Goal: Check status: Check status

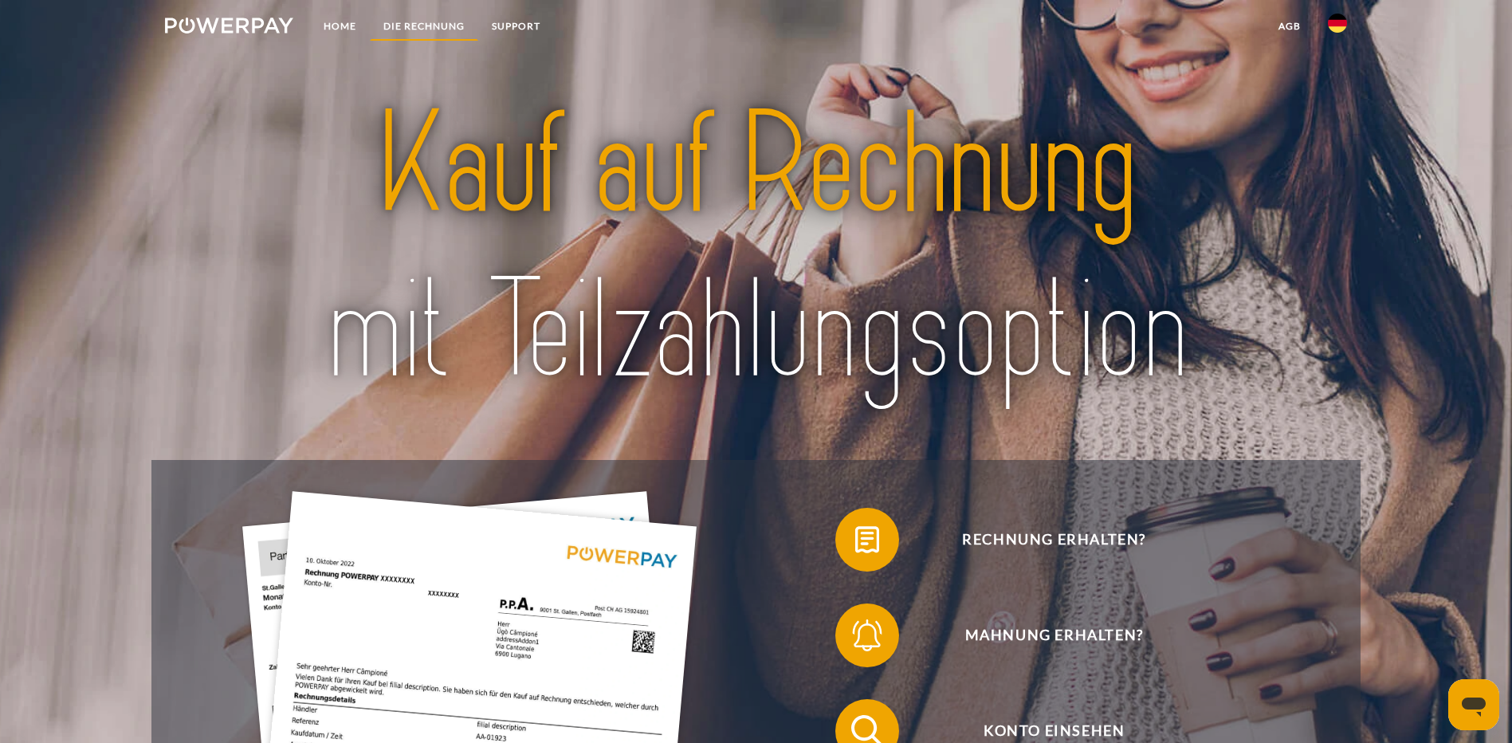
click at [419, 18] on link "DIE RECHNUNG" at bounding box center [424, 26] width 108 height 29
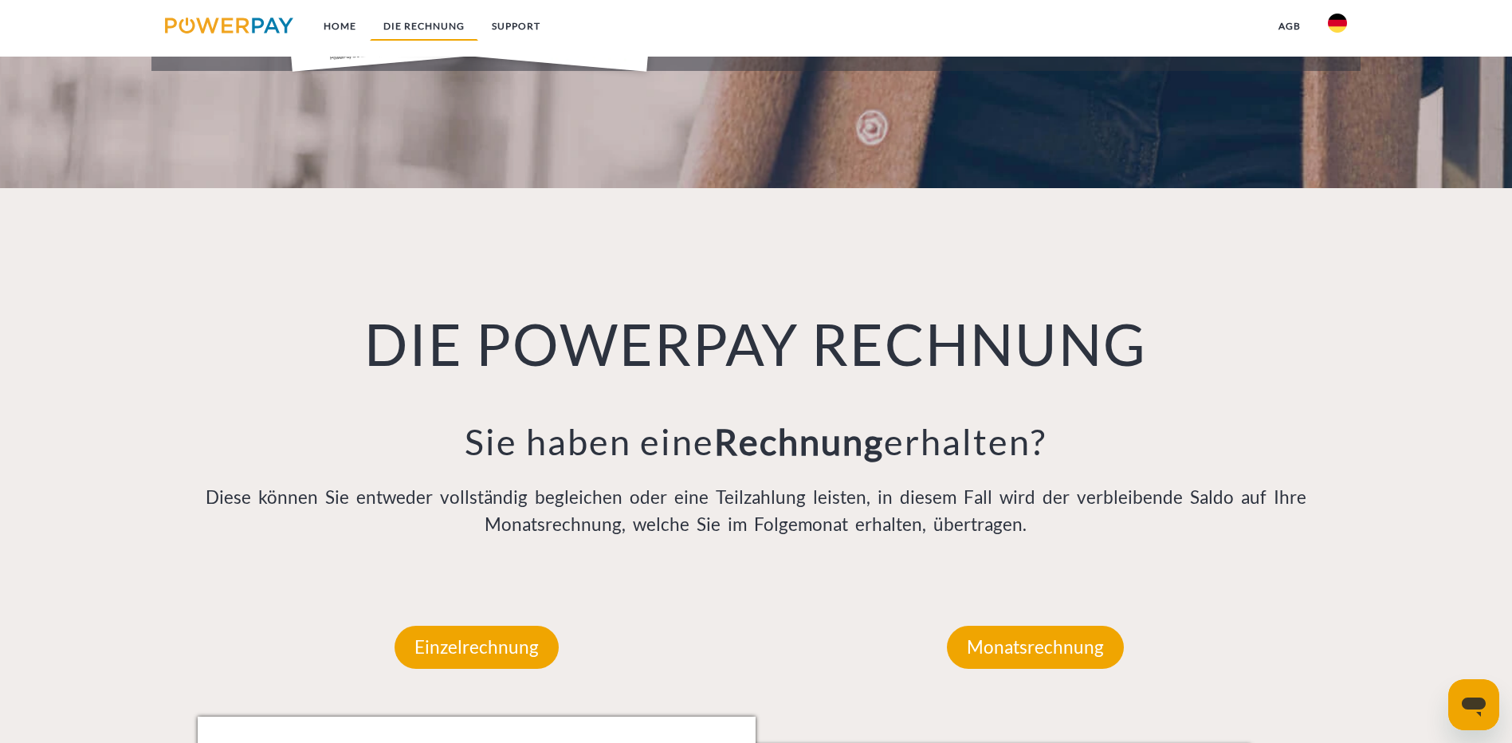
scroll to position [1043, 0]
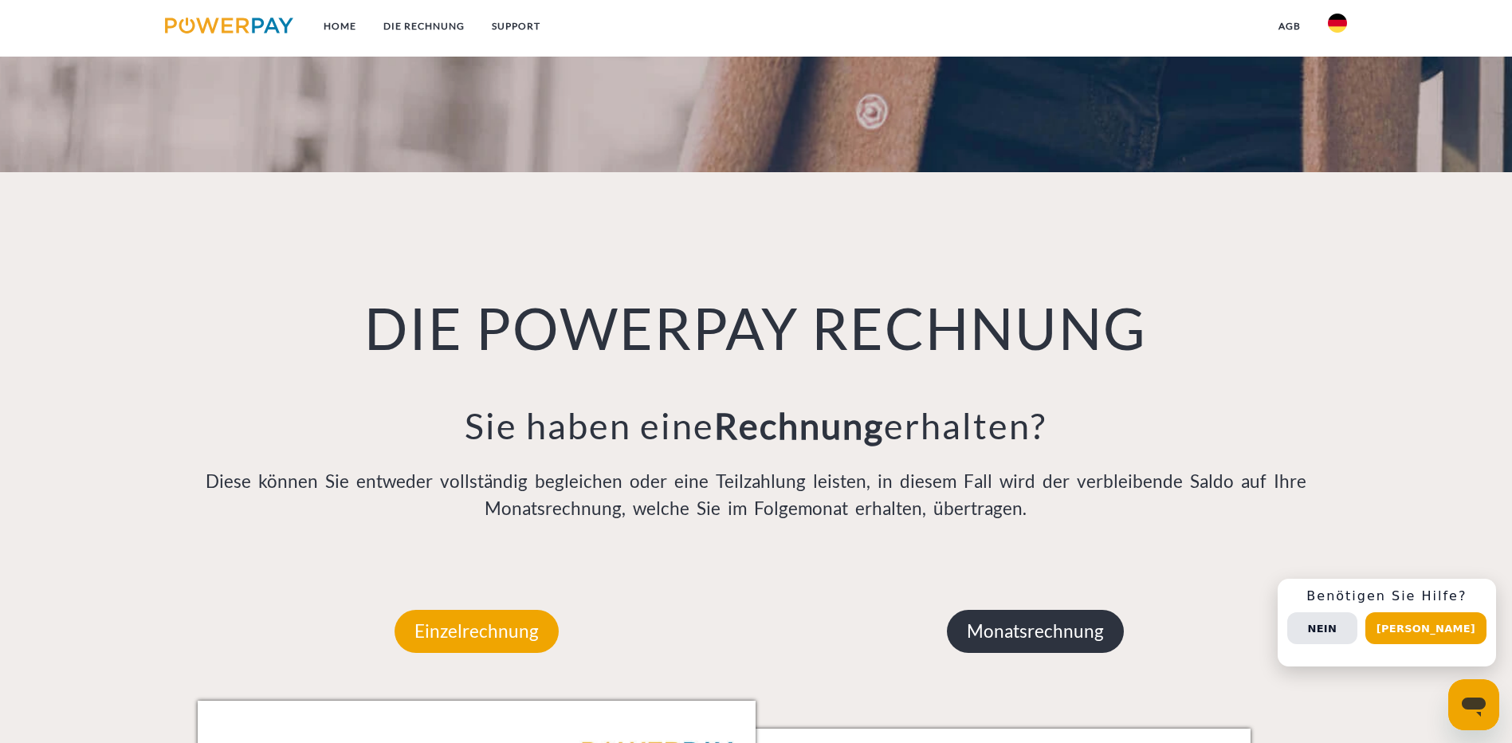
click at [1024, 610] on p "Monatsrechnung" at bounding box center [1035, 631] width 177 height 43
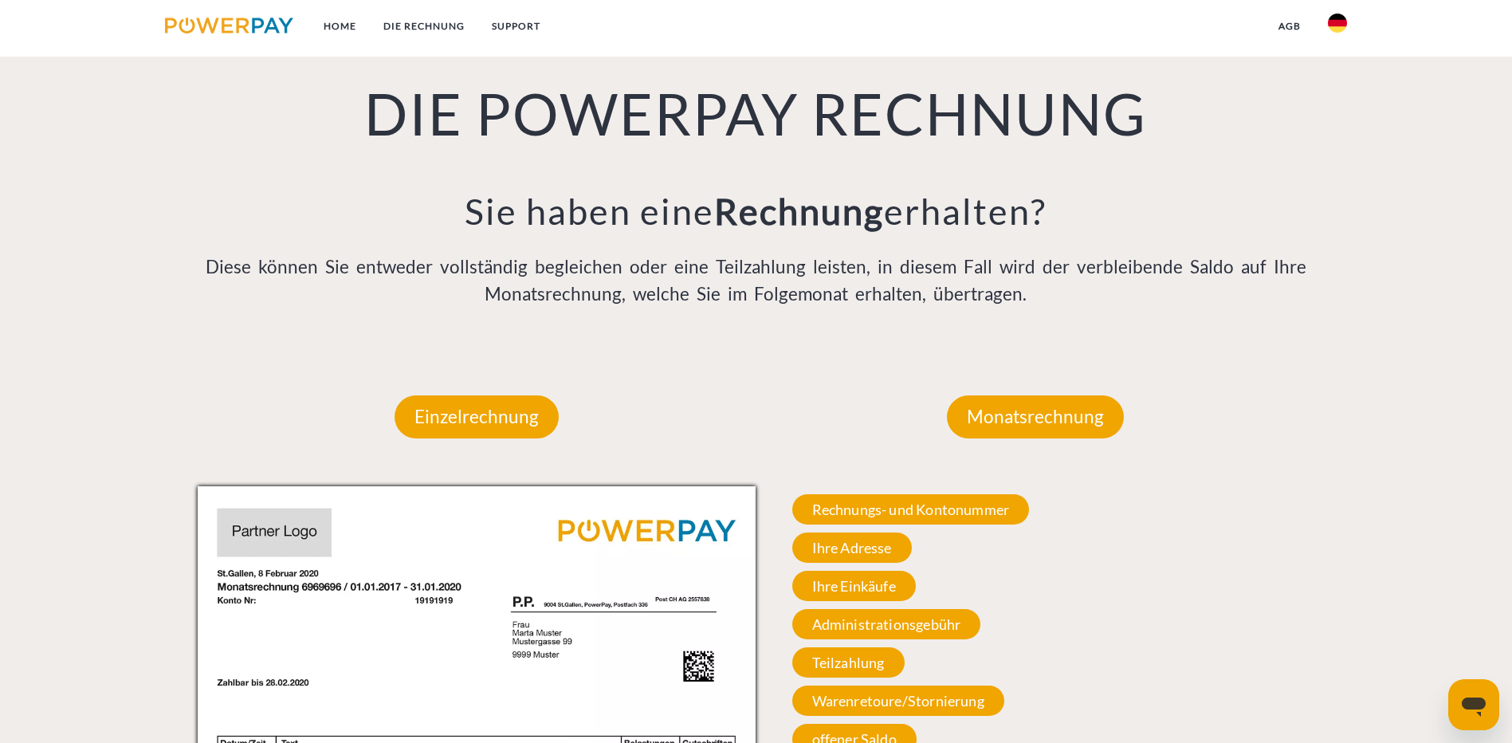
scroll to position [1282, 0]
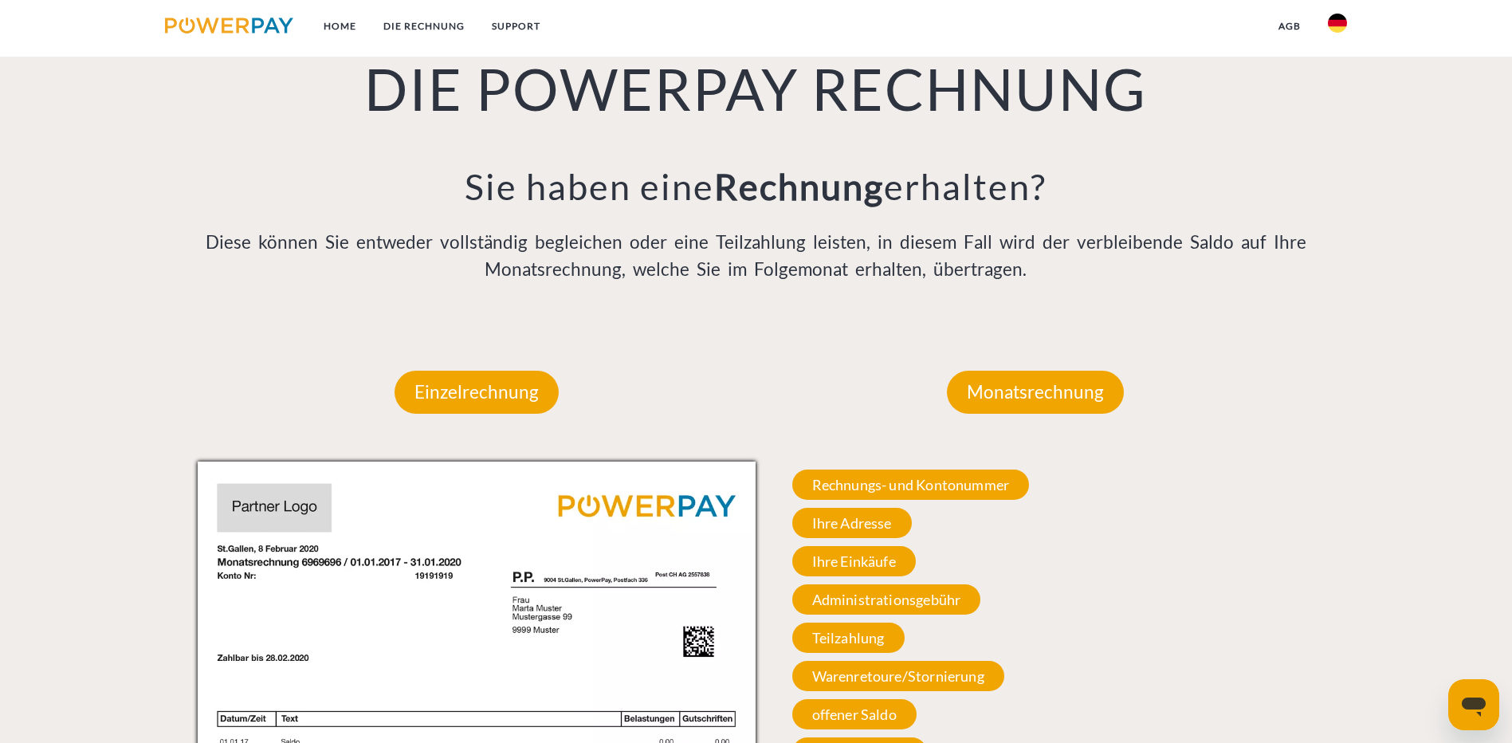
drag, startPoint x: 972, startPoint y: 313, endPoint x: 1138, endPoint y: 501, distance: 251.4
click at [973, 470] on span "Rechnungs- und Kontonummer" at bounding box center [911, 485] width 238 height 30
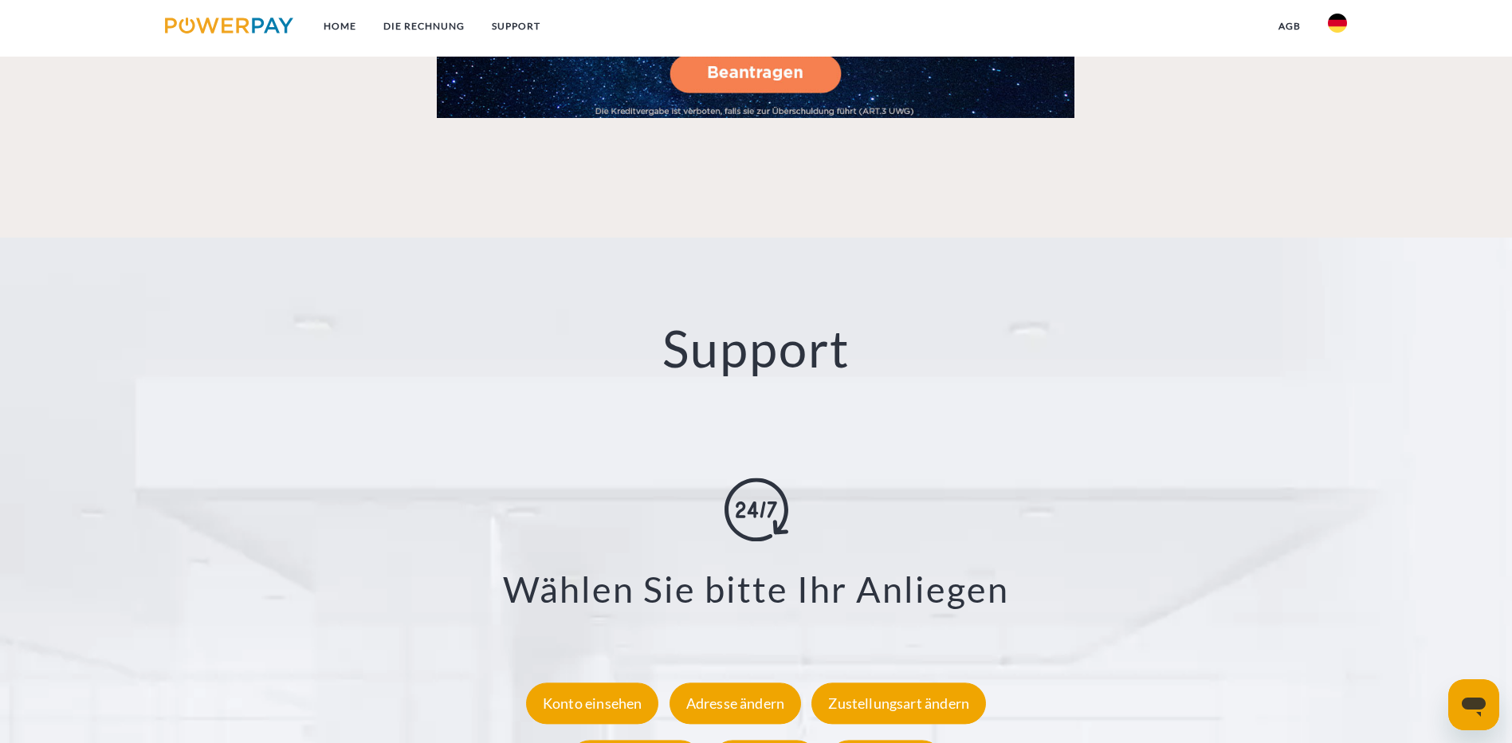
scroll to position [2797, 0]
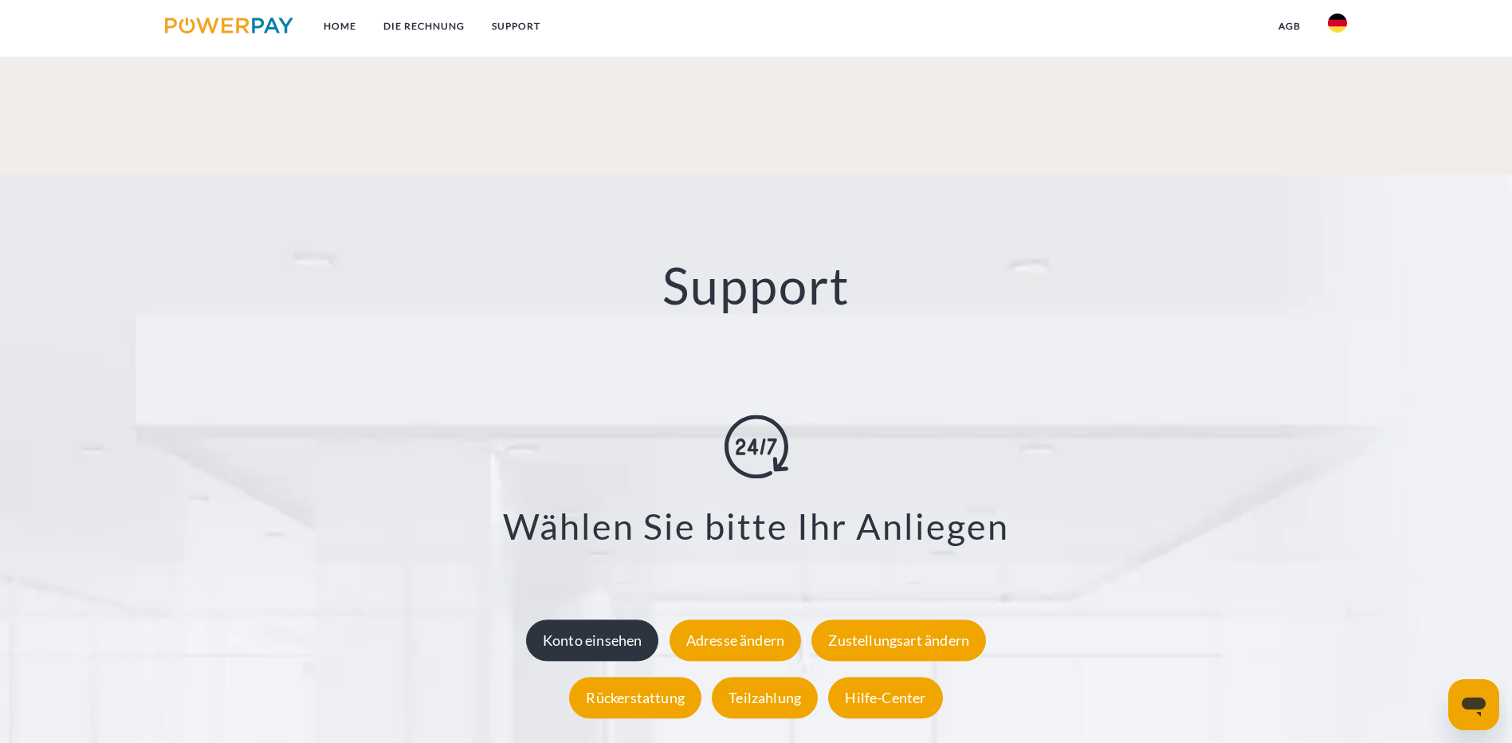
click at [574, 620] on div "Konto einsehen" at bounding box center [592, 640] width 133 height 41
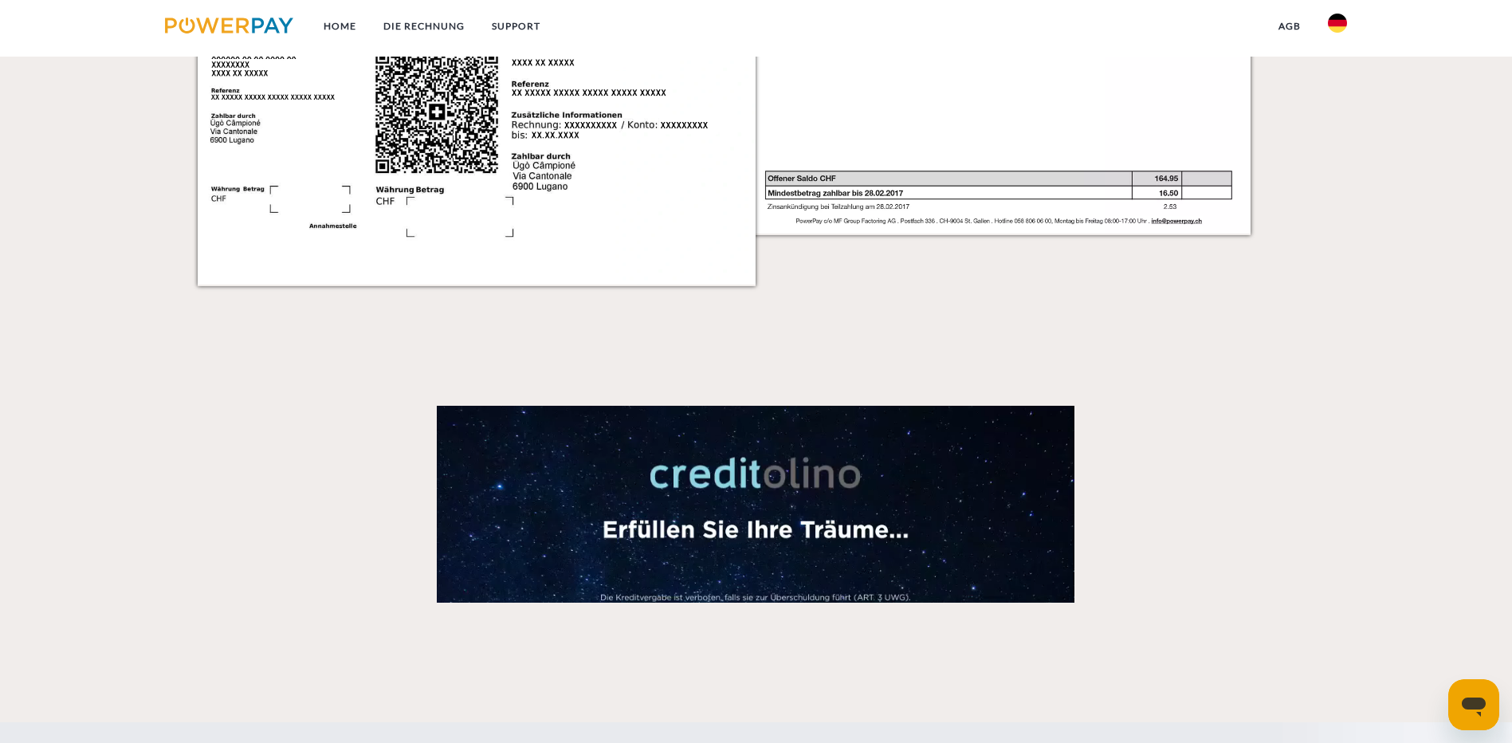
scroll to position [2631, 0]
